Goal: Transaction & Acquisition: Purchase product/service

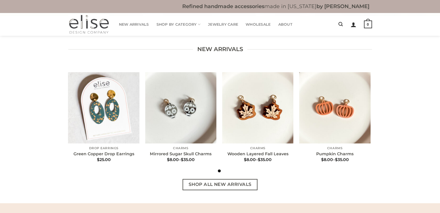
scroll to position [161, 0]
click at [218, 187] on span "Shop All New Arrivals" at bounding box center [220, 184] width 63 height 7
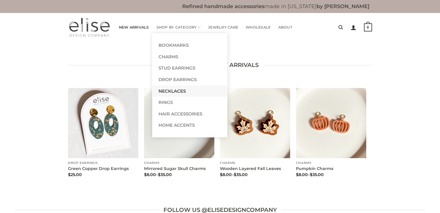
click at [171, 90] on link "Necklaces" at bounding box center [190, 92] width 74 height 12
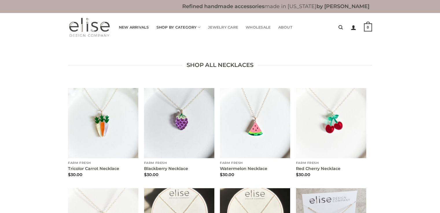
click at [139, 28] on link "New Arrivals" at bounding box center [134, 28] width 30 height 12
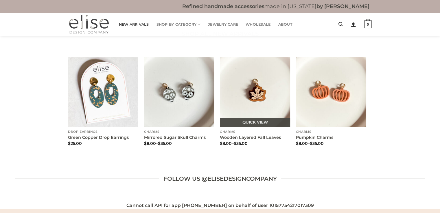
scroll to position [32, 0]
